Goal: Book appointment/travel/reservation

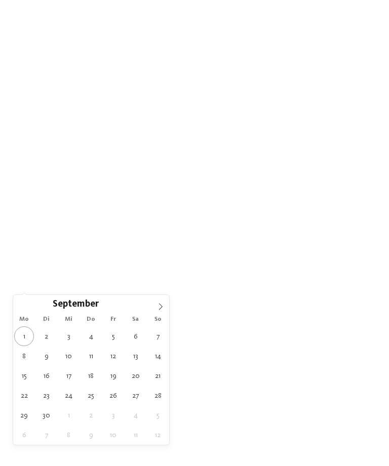
click at [158, 309] on icon at bounding box center [160, 306] width 7 height 7
click at [19, 307] on icon at bounding box center [21, 306] width 7 height 7
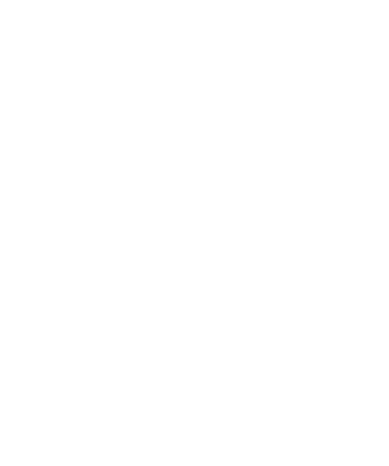
click at [59, 251] on div at bounding box center [61, 247] width 8 height 8
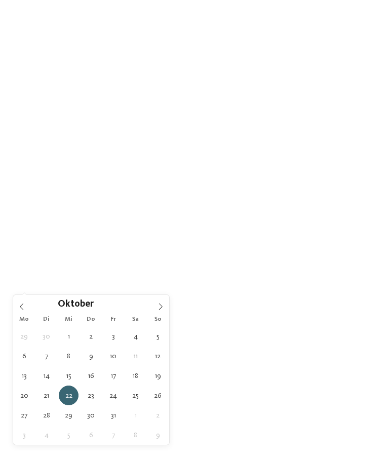
type div "[DATE]"
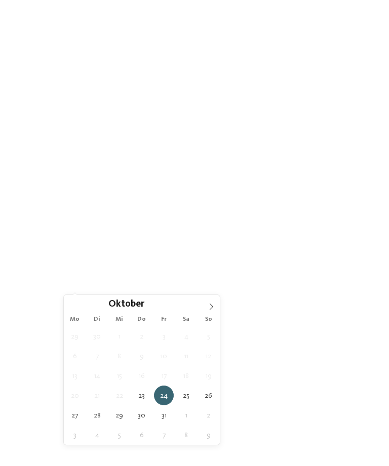
type div "[DATE]"
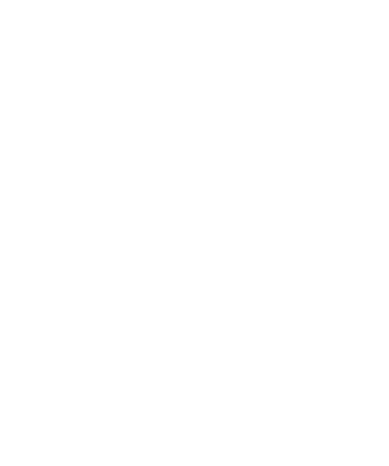
click at [222, 258] on icon at bounding box center [223, 256] width 4 height 4
click at [168, 132] on div "Familiensauna" at bounding box center [114, 121] width 132 height 20
click at [172, 106] on div at bounding box center [174, 101] width 10 height 10
click at [176, 85] on div at bounding box center [174, 80] width 10 height 10
click at [338, 106] on div at bounding box center [336, 101] width 10 height 10
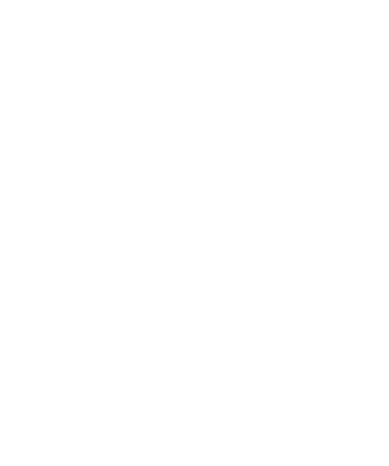
click at [152, 132] on div "Familiensauna" at bounding box center [114, 121] width 132 height 20
click at [173, 104] on icon at bounding box center [174, 101] width 7 height 6
click at [246, 393] on div "übernehmen" at bounding box center [195, 403] width 294 height 20
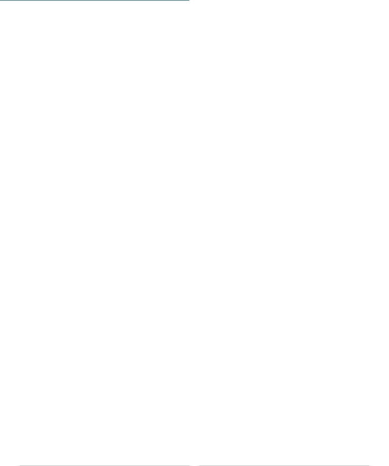
scroll to position [2005, 0]
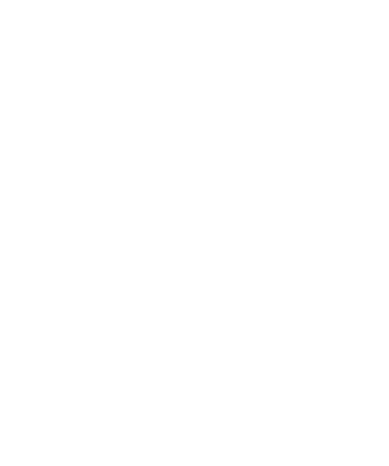
click at [372, 182] on icon at bounding box center [367, 193] width 28 height 23
click at [378, 182] on icon at bounding box center [367, 193] width 28 height 23
click at [307, 202] on div at bounding box center [283, 230] width 169 height 95
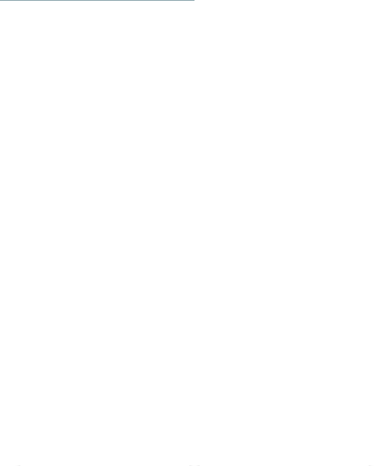
scroll to position [1930, 0]
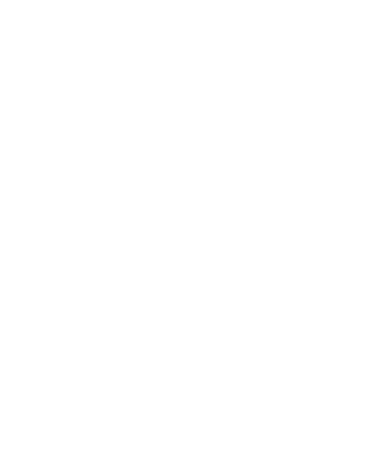
click at [364, 257] on icon at bounding box center [367, 268] width 28 height 23
click at [367, 257] on icon at bounding box center [367, 268] width 28 height 23
click at [368, 257] on icon at bounding box center [367, 268] width 28 height 23
click at [369, 257] on icon at bounding box center [367, 268] width 28 height 23
click at [371, 257] on icon at bounding box center [367, 268] width 28 height 23
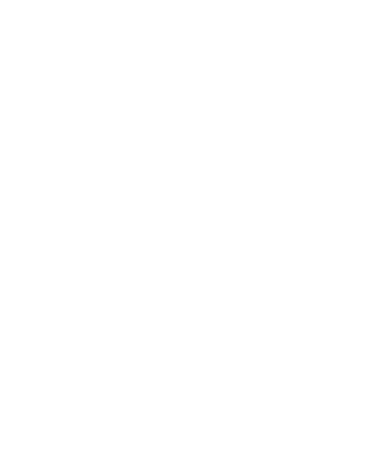
click at [370, 137] on icon at bounding box center [369, 138] width 22 height 18
click at [140, 344] on h4 "Familienalm & Almchalets Taser Alm" at bounding box center [104, 357] width 149 height 27
click at [294, 191] on img at bounding box center [194, 155] width 389 height 219
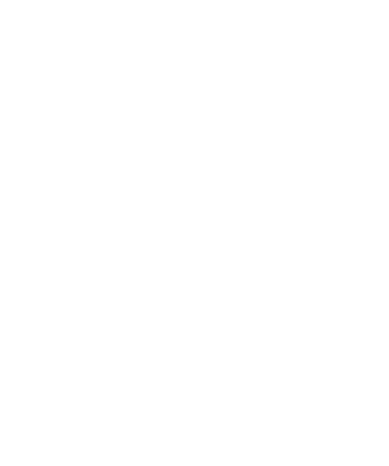
click at [370, 219] on icon at bounding box center [369, 230] width 28 height 23
click at [371, 219] on icon at bounding box center [369, 230] width 28 height 23
click at [365, 219] on icon at bounding box center [369, 230] width 28 height 23
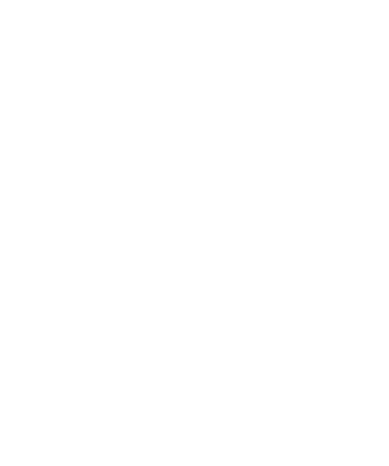
click at [363, 219] on icon at bounding box center [369, 230] width 28 height 23
click at [366, 219] on icon at bounding box center [369, 230] width 28 height 23
click at [369, 219] on icon at bounding box center [369, 230] width 28 height 23
